Goal: Task Accomplishment & Management: Use online tool/utility

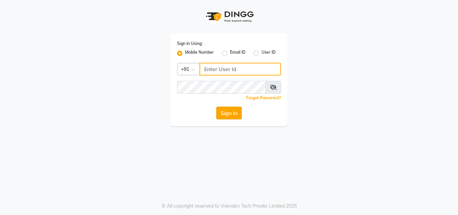
type input "9676070795"
click at [234, 108] on button "Sign In" at bounding box center [228, 113] width 25 height 13
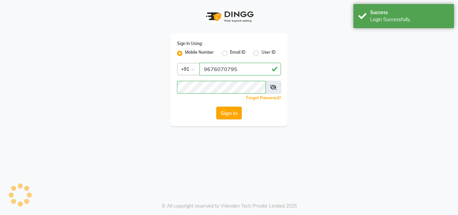
select select "service"
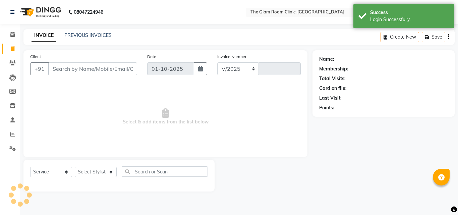
select select "7503"
type input "0075"
